Goal: Information Seeking & Learning: Learn about a topic

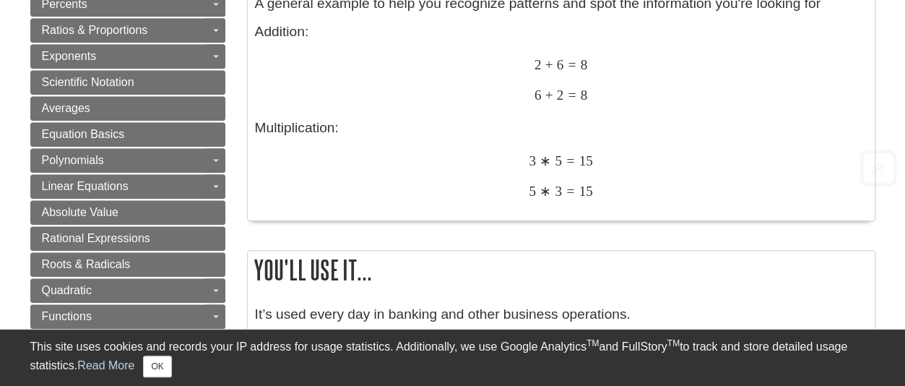
scroll to position [673, 0]
click at [871, 203] on div "A general example to help you recognize patterns and spot the information you'r…" at bounding box center [561, 103] width 627 height 234
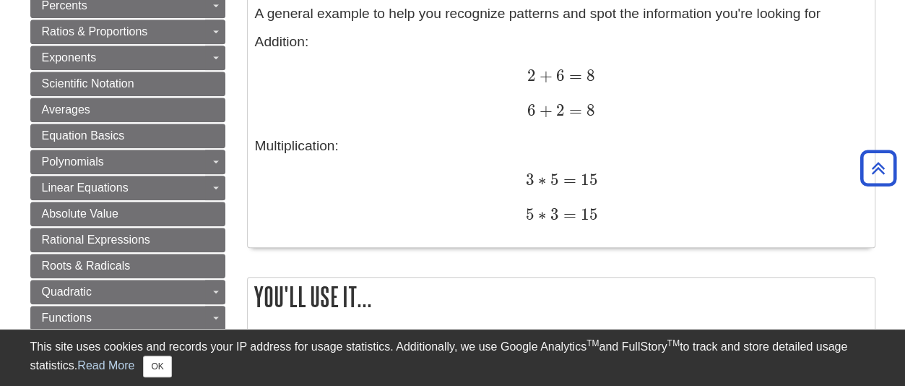
scroll to position [671, 0]
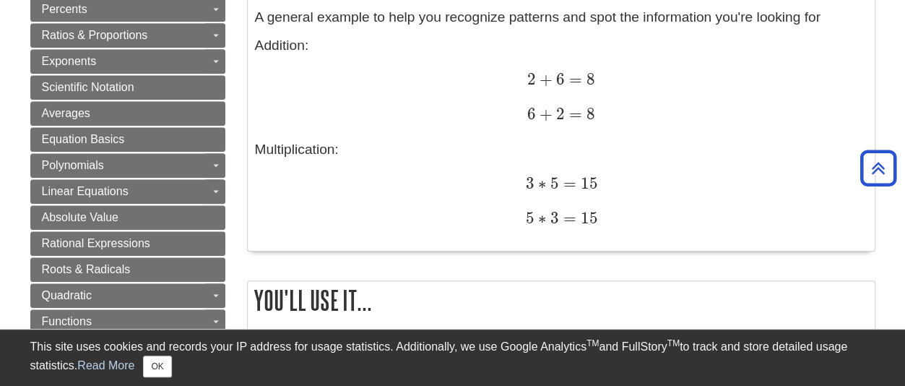
scroll to position [668, 0]
click at [835, 226] on div "5 ∗ 3 = 15 5 ∗ 3 = 15" at bounding box center [561, 220] width 613 height 21
click at [837, 227] on div "5 ∗ 3 = 15 5 ∗ 3 = 15" at bounding box center [561, 220] width 613 height 21
click at [877, 36] on div "What does it mean? Definitions: For any real numbers a and b, For addition: a +…" at bounding box center [561, 311] width 650 height 1489
